Goal: Find specific page/section: Find specific page/section

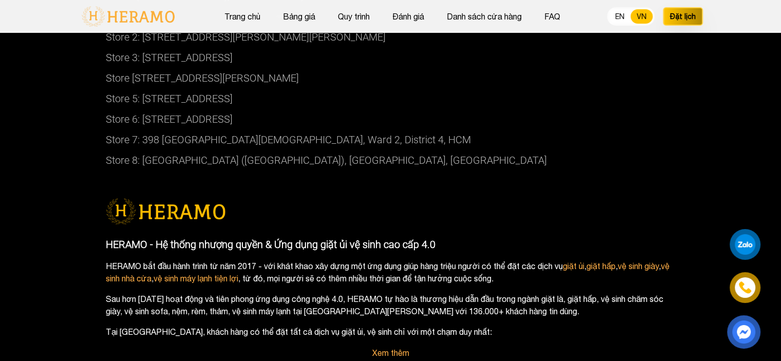
scroll to position [5571, 0]
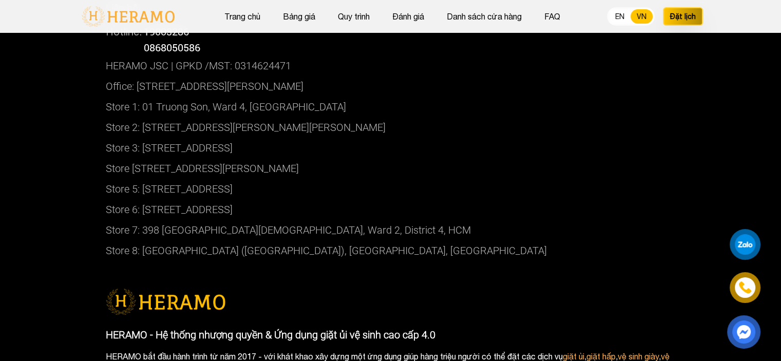
drag, startPoint x: 146, startPoint y: 214, endPoint x: 350, endPoint y: 219, distance: 204.0
click at [350, 219] on p "Store 6: [STREET_ADDRESS]" at bounding box center [391, 209] width 570 height 21
copy p "5A [STREET_ADDRESS]"
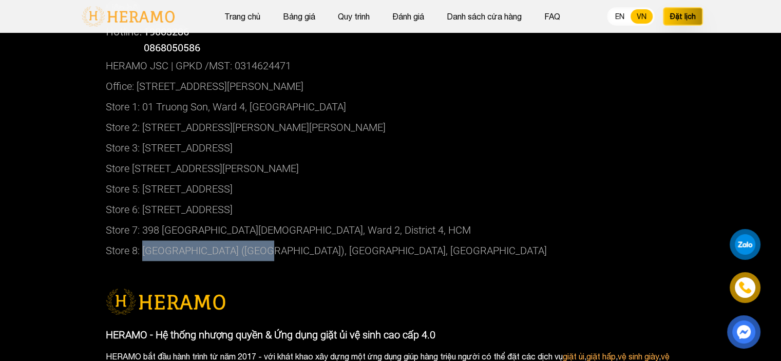
drag, startPoint x: 142, startPoint y: 256, endPoint x: 263, endPoint y: 252, distance: 121.3
click at [263, 252] on p "Store 8: [GEOGRAPHIC_DATA] ([GEOGRAPHIC_DATA]), [GEOGRAPHIC_DATA], [GEOGRAPHIC_…" at bounding box center [391, 250] width 570 height 21
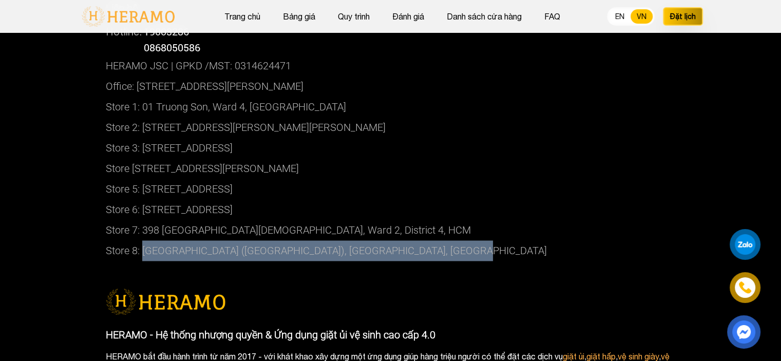
drag, startPoint x: 463, startPoint y: 258, endPoint x: 142, endPoint y: 267, distance: 321.2
click at [142, 261] on p "Store 8: [GEOGRAPHIC_DATA] ([GEOGRAPHIC_DATA]), [GEOGRAPHIC_DATA], [GEOGRAPHIC_…" at bounding box center [391, 250] width 570 height 21
copy p "[GEOGRAPHIC_DATA] ([GEOGRAPHIC_DATA]), [GEOGRAPHIC_DATA], [GEOGRAPHIC_DATA]"
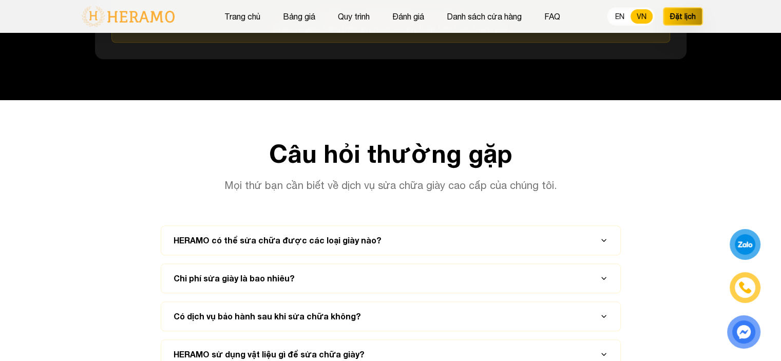
scroll to position [4749, 0]
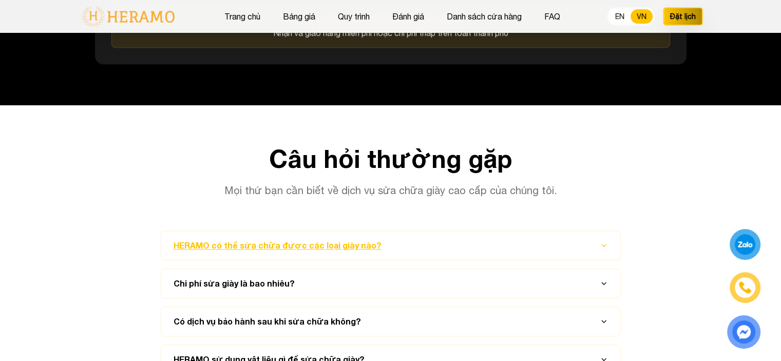
click at [604, 247] on icon "button" at bounding box center [604, 246] width 4 height 2
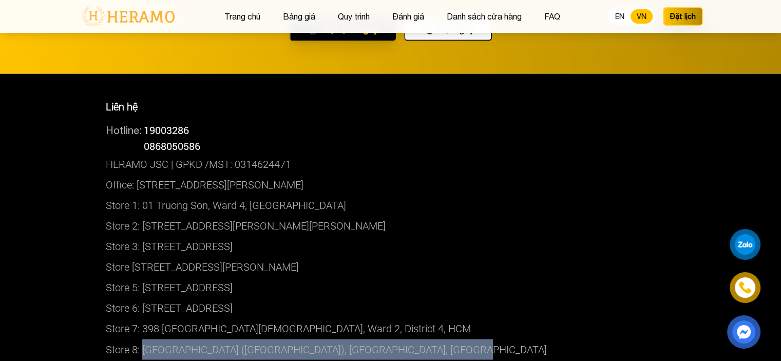
scroll to position [5571, 0]
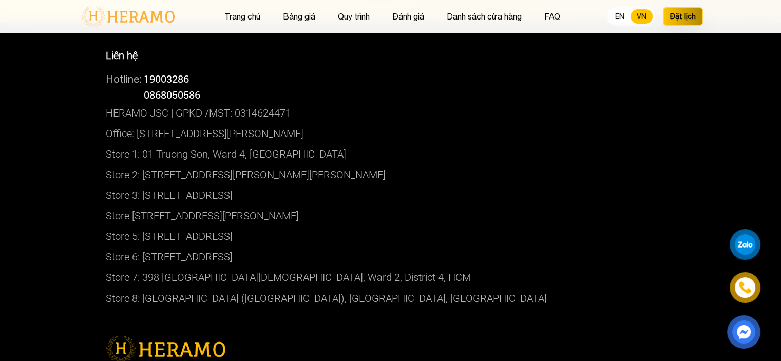
click at [419, 178] on p "Store 2: [STREET_ADDRESS][PERSON_NAME][PERSON_NAME]" at bounding box center [391, 174] width 570 height 21
drag, startPoint x: 80, startPoint y: 174, endPoint x: 403, endPoint y: 176, distance: 323.1
copy p "Store 2: [STREET_ADDRESS][PERSON_NAME][PERSON_NAME]"
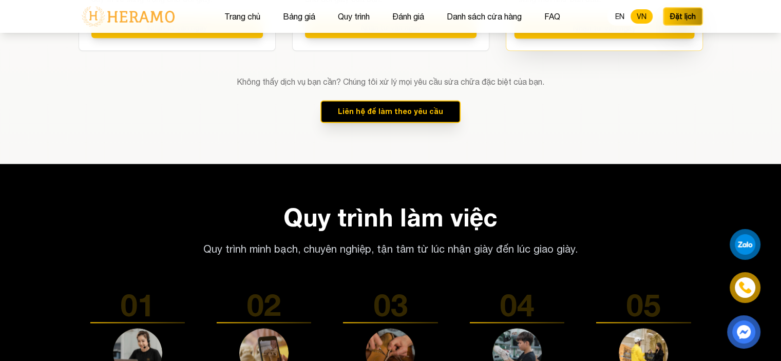
scroll to position [1593, 0]
